Goal: Find contact information: Find contact information

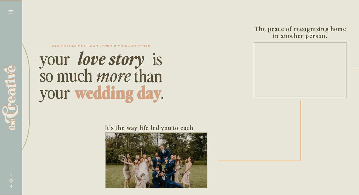
scroll to position [1, 111]
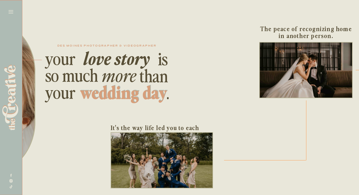
click at [11, 10] on icon at bounding box center [10, 11] width 7 height 7
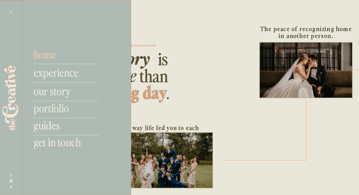
click at [49, 51] on nav "home" at bounding box center [63, 54] width 60 height 13
click at [57, 77] on nav "experience" at bounding box center [63, 72] width 60 height 13
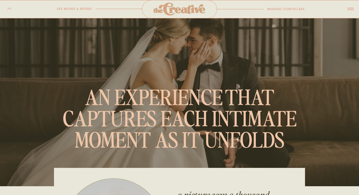
click at [350, 9] on icon at bounding box center [350, 9] width 6 height 2
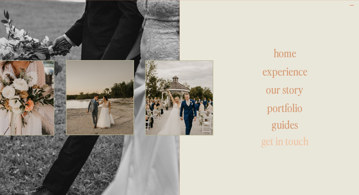
click at [290, 139] on h1 "get in touch" at bounding box center [284, 141] width 90 height 13
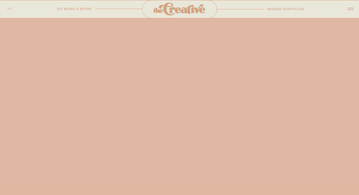
scroll to position [357, 0]
